Goal: Information Seeking & Learning: Learn about a topic

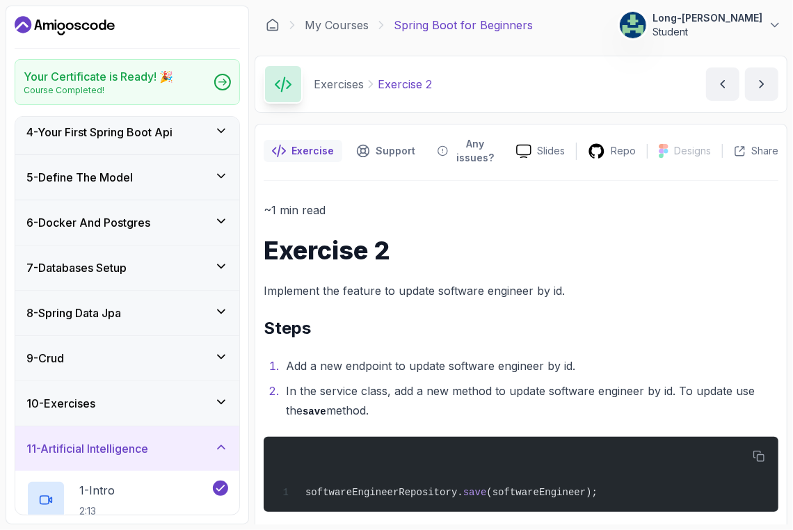
scroll to position [298, 0]
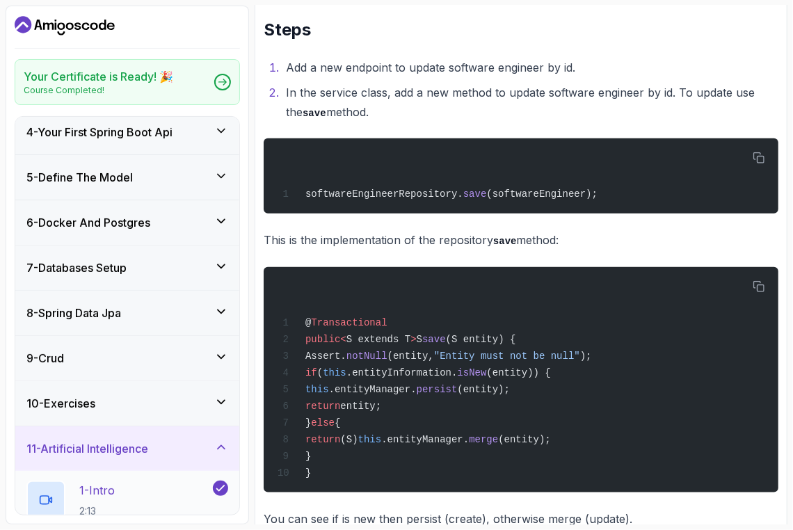
click at [106, 488] on p "1 - Intro" at bounding box center [96, 490] width 35 height 17
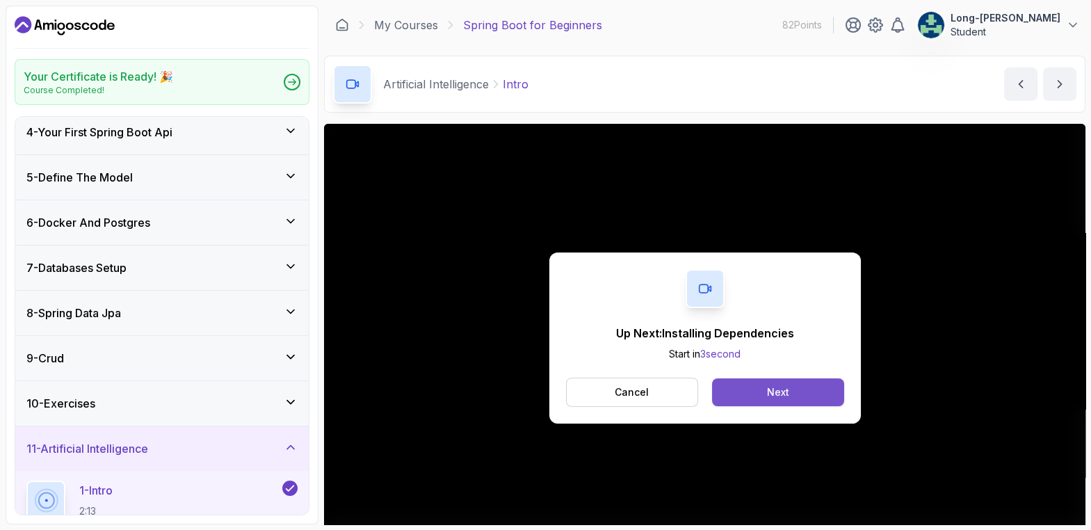
click at [790, 387] on button "Next" at bounding box center [777, 392] width 131 height 28
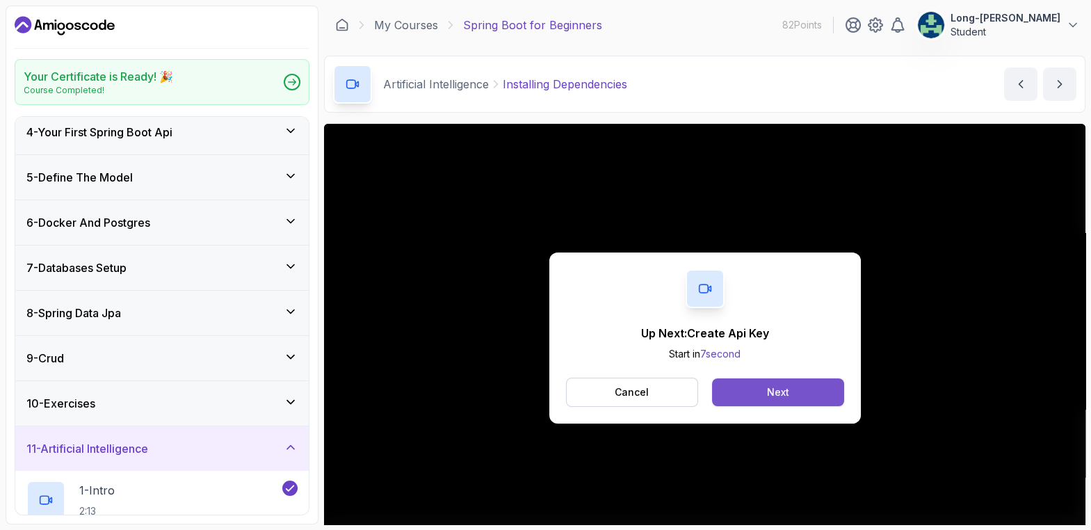
click at [765, 388] on button "Next" at bounding box center [777, 392] width 131 height 28
click at [771, 387] on div "Next" at bounding box center [778, 392] width 22 height 14
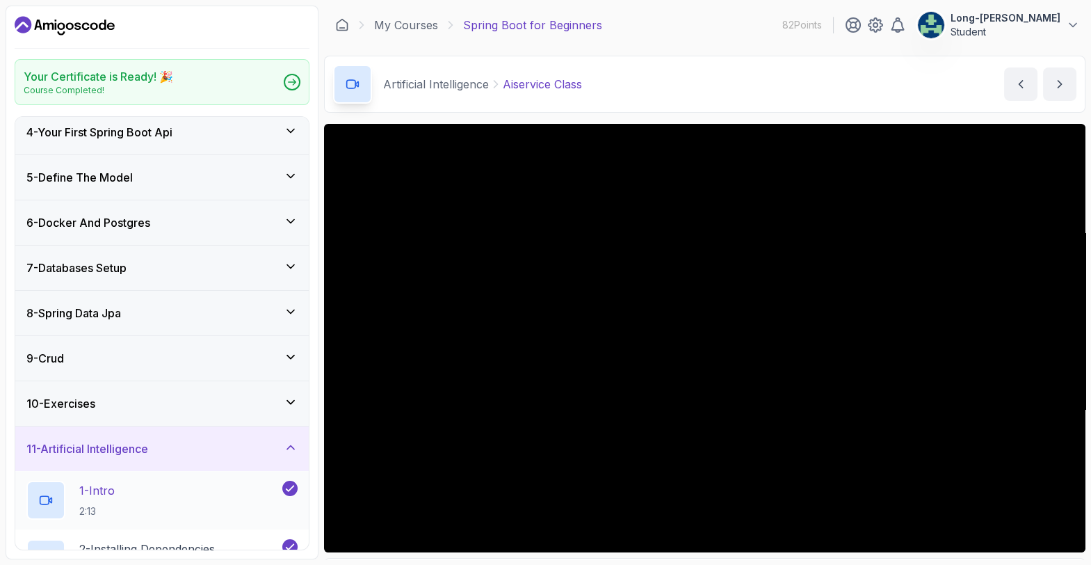
click at [110, 489] on p "1 - Intro" at bounding box center [96, 490] width 35 height 17
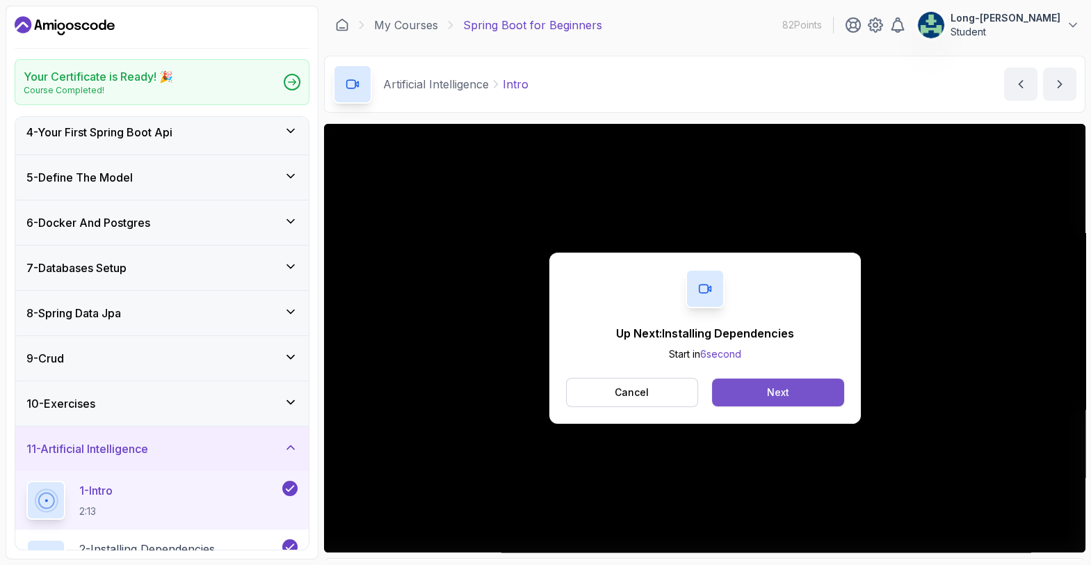
click at [768, 389] on div "Next" at bounding box center [778, 392] width 22 height 14
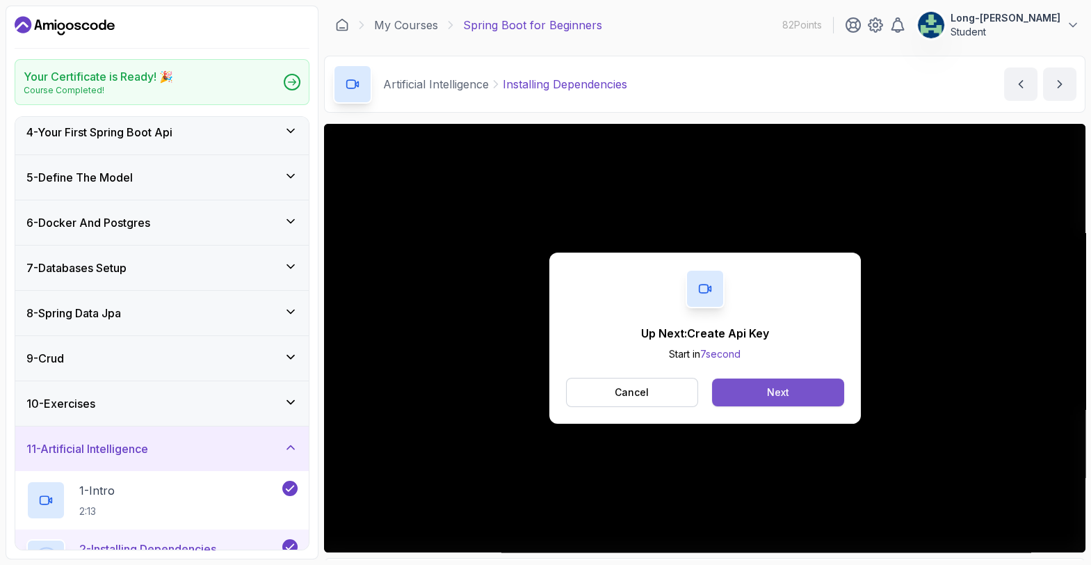
click at [747, 391] on button "Next" at bounding box center [777, 392] width 131 height 28
